Goal: Complete application form

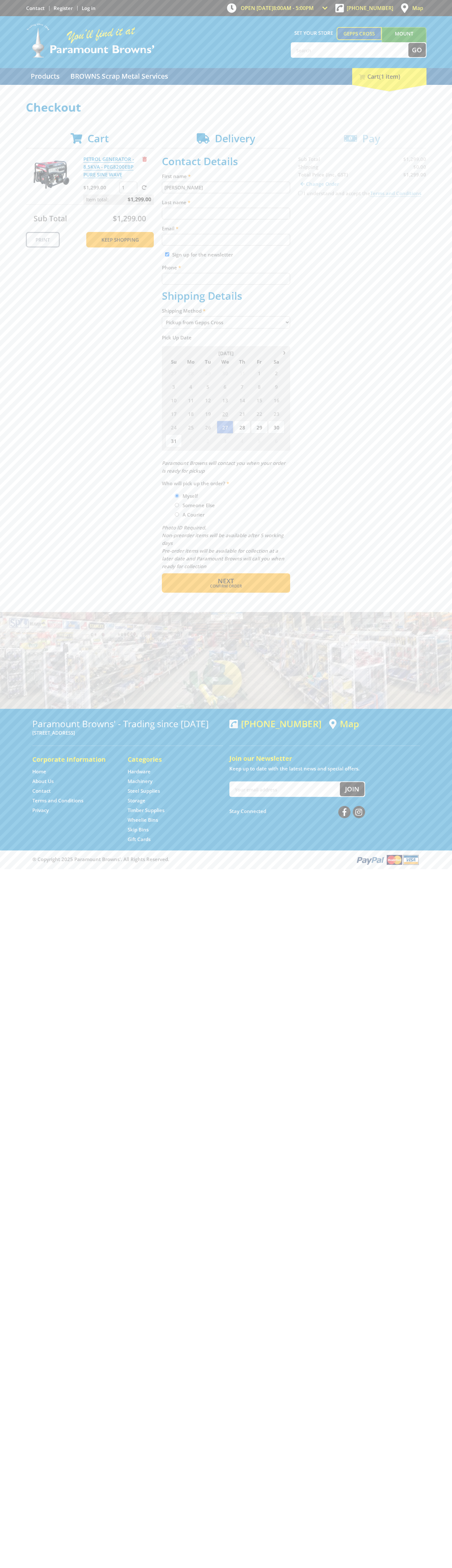
type input "[PERSON_NAME]"
type input "[EMAIL_ADDRESS][DOMAIN_NAME]"
type input "0293744000"
click at [226, 581] on span "Next" at bounding box center [226, 581] width 16 height 9
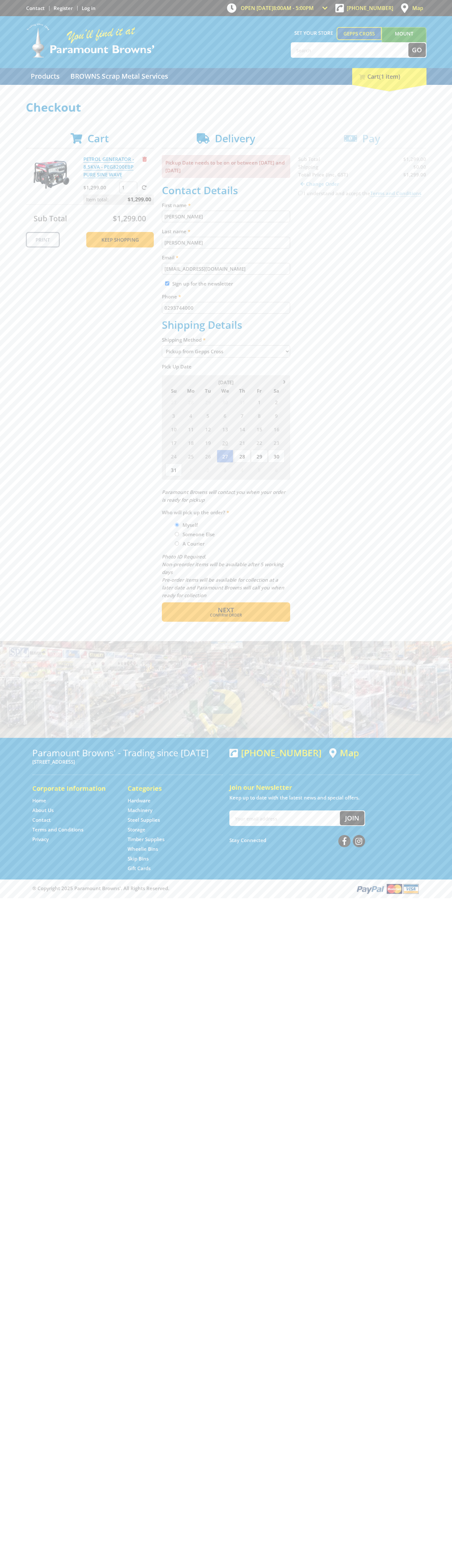
type input "[PERSON_NAME]"
click at [226, 615] on span "Confirm order" at bounding box center [226, 615] width 101 height 4
click at [226, 610] on span "Next" at bounding box center [226, 610] width 16 height 9
